Goal: Transaction & Acquisition: Purchase product/service

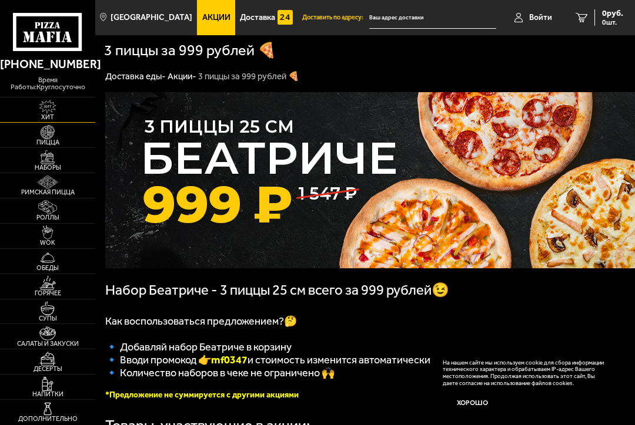
click at [51, 105] on img at bounding box center [47, 107] width 25 height 14
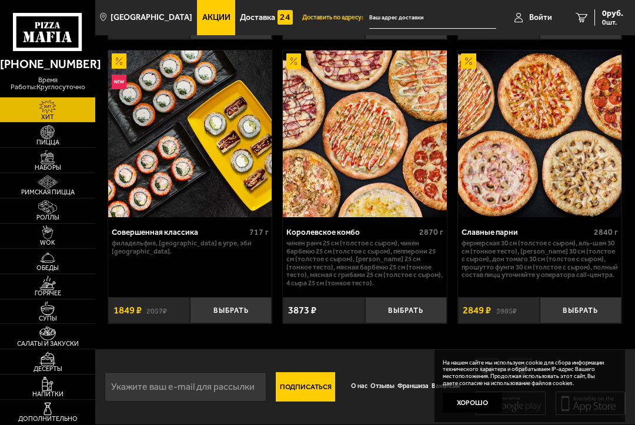
scroll to position [1134, 0]
click at [45, 139] on span "Пицца" at bounding box center [47, 142] width 95 height 6
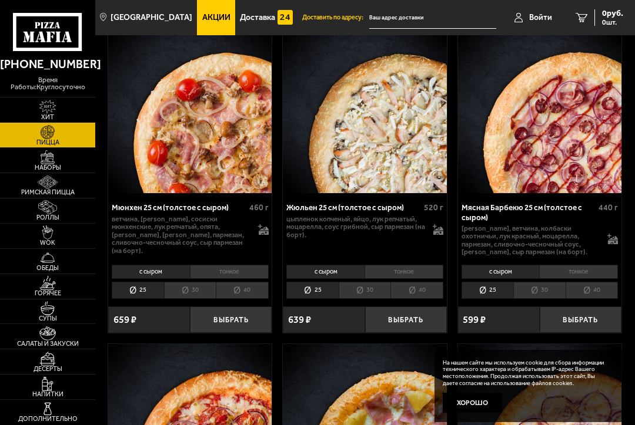
scroll to position [2938, 0]
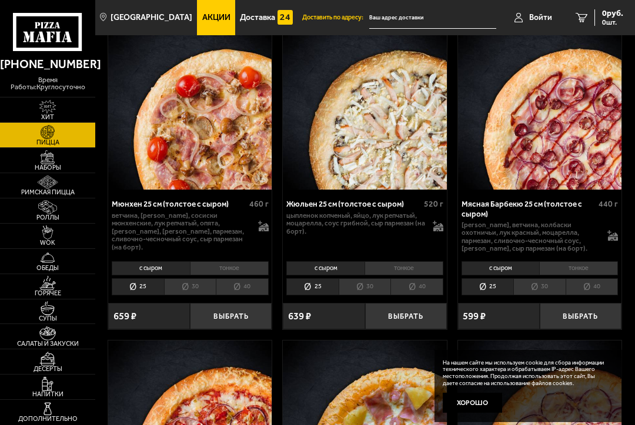
click at [182, 296] on li "30" at bounding box center [190, 286] width 52 height 17
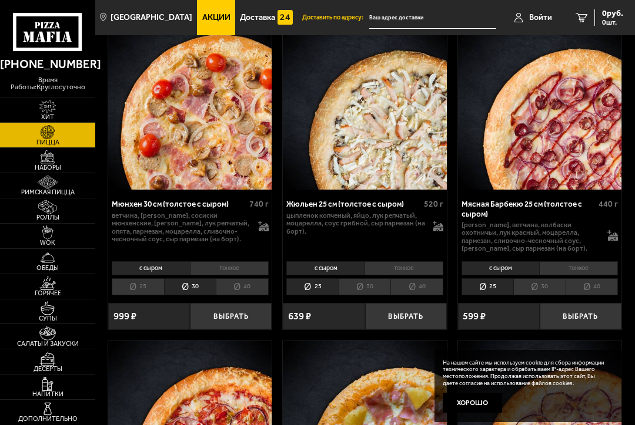
click at [149, 294] on li "25" at bounding box center [138, 286] width 52 height 17
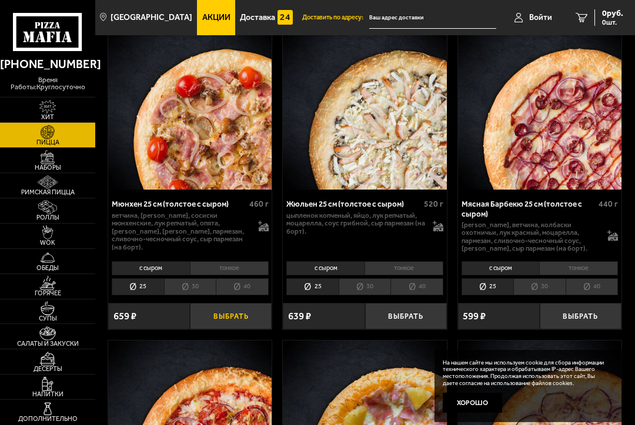
click at [228, 325] on button "Выбрать" at bounding box center [231, 316] width 82 height 26
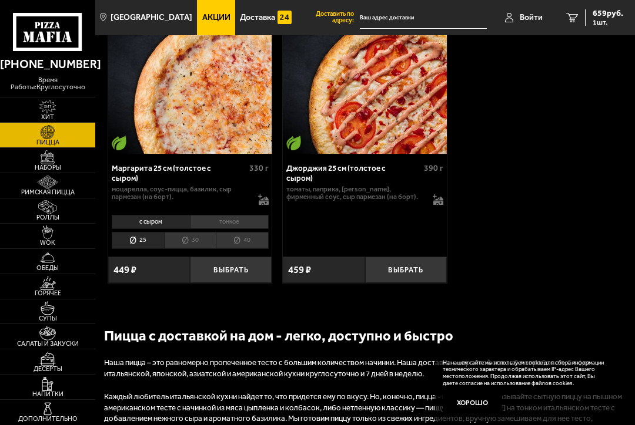
scroll to position [3656, 0]
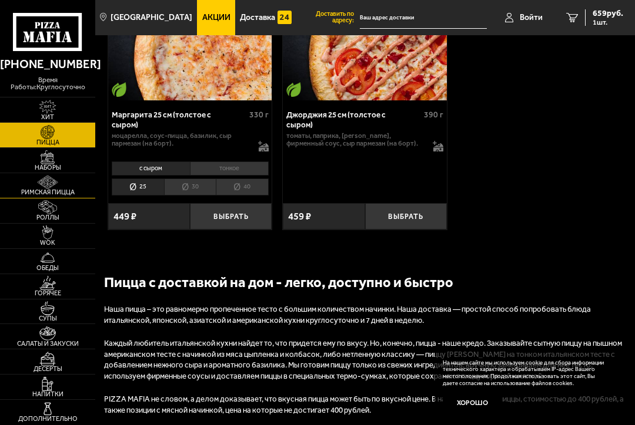
click at [53, 186] on img at bounding box center [47, 183] width 25 height 14
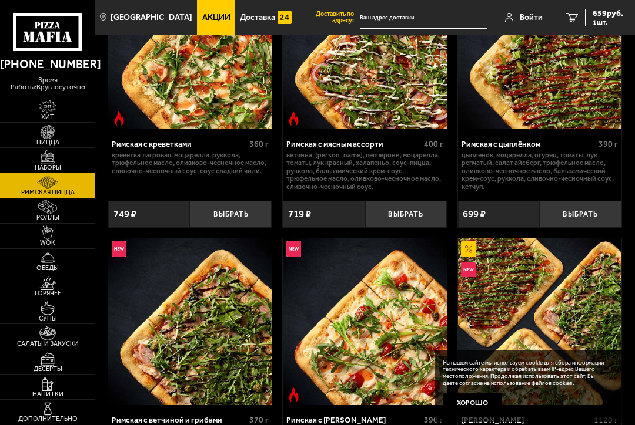
scroll to position [196, 0]
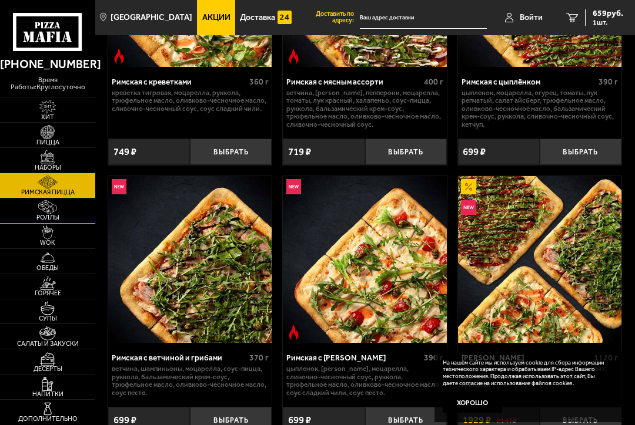
click at [40, 206] on img at bounding box center [47, 207] width 25 height 14
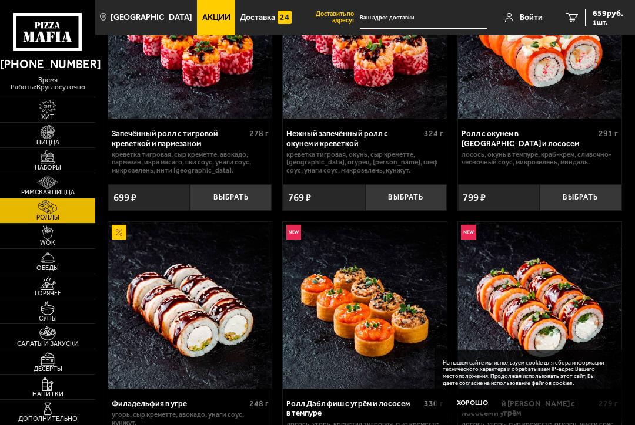
scroll to position [522, 0]
